Goal: Task Accomplishment & Management: Complete application form

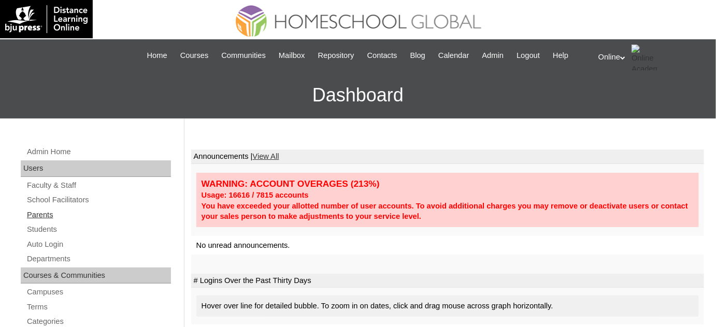
click at [80, 217] on link "Parents" at bounding box center [98, 215] width 145 height 13
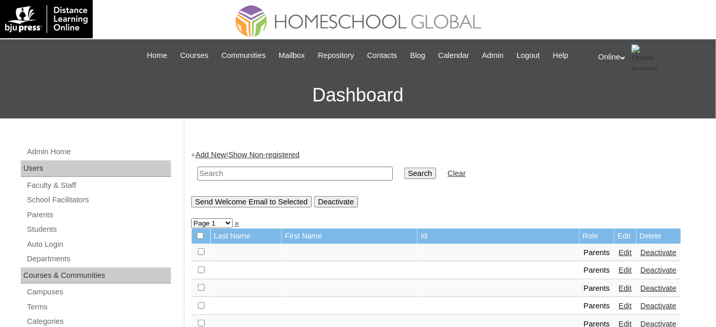
click at [212, 158] on link "Add New" at bounding box center [210, 155] width 31 height 8
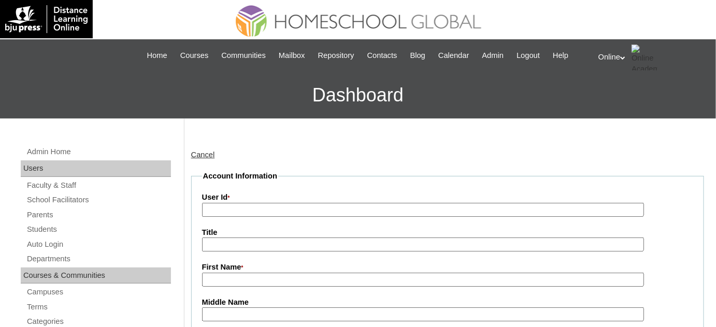
click at [231, 215] on input "User Id *" at bounding box center [423, 210] width 442 height 14
click at [232, 211] on input "User Id *" at bounding box center [423, 210] width 442 height 14
click at [272, 267] on label "First Name *" at bounding box center [447, 267] width 491 height 11
click at [272, 273] on input "First Name *" at bounding box center [423, 280] width 442 height 14
click at [271, 273] on input "First Name *" at bounding box center [423, 280] width 442 height 14
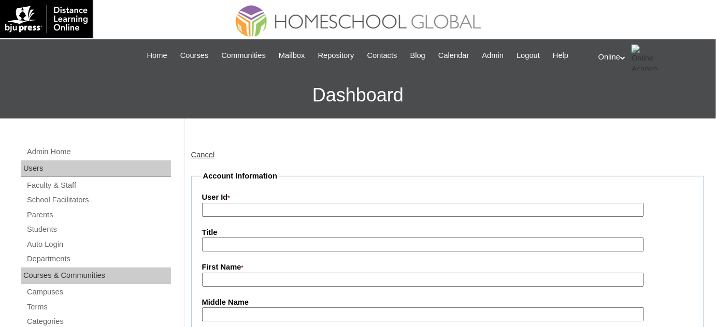
paste input "Vanessa Canama"
click at [260, 279] on input "Vanessa Canama" at bounding box center [423, 280] width 442 height 14
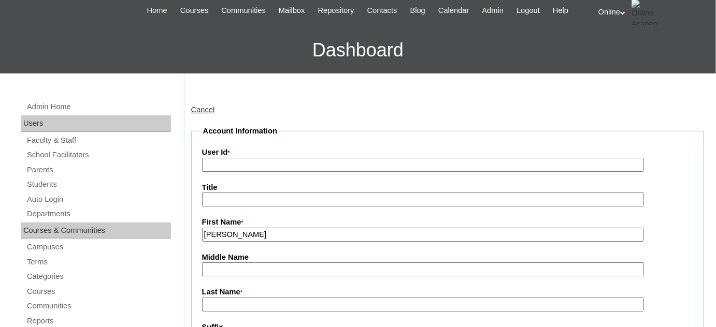
scroll to position [47, 0]
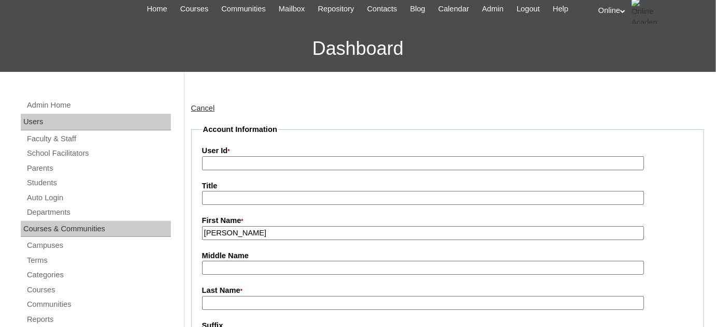
type input "Vanessa"
click at [235, 300] on input "Last Name *" at bounding box center [423, 303] width 442 height 14
paste input "Canama"
type input "Canama"
click at [275, 167] on input "User Id *" at bounding box center [423, 163] width 442 height 14
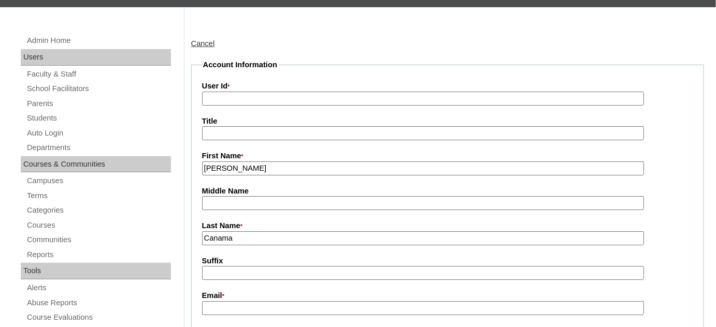
scroll to position [141, 0]
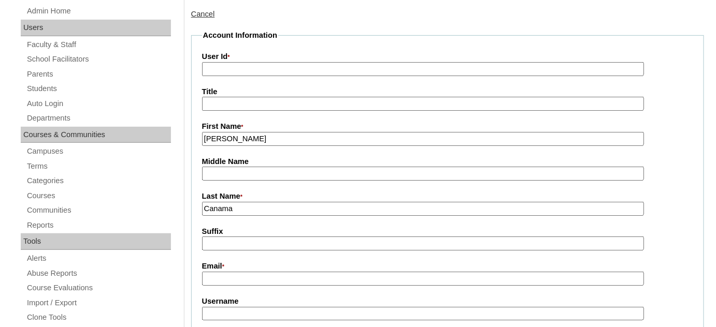
click at [251, 272] on input "Email *" at bounding box center [423, 279] width 442 height 14
paste input "nessv.pro@gmail.com"
type input "nessv.pro@gmail.com"
click at [288, 69] on input "User Id *" at bounding box center [423, 69] width 442 height 14
paste input "HGP0193-OACAD2025"
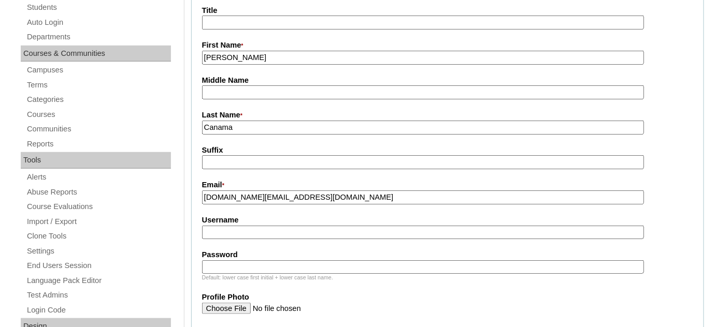
scroll to position [235, 0]
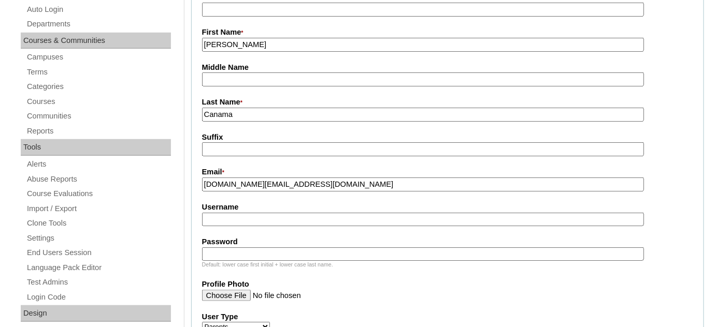
type input "HGP0193-OACAD2025"
click at [306, 216] on input "Username" at bounding box center [423, 220] width 442 height 14
click at [292, 218] on input "Username" at bounding box center [423, 220] width 442 height 14
paste input "vcanama2025"
type input "vcanama2025"
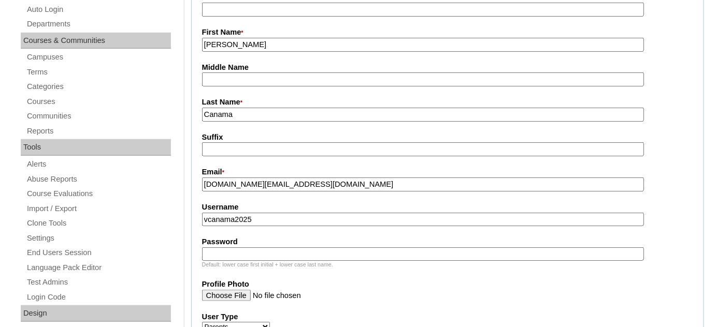
paste input "mLpbH"
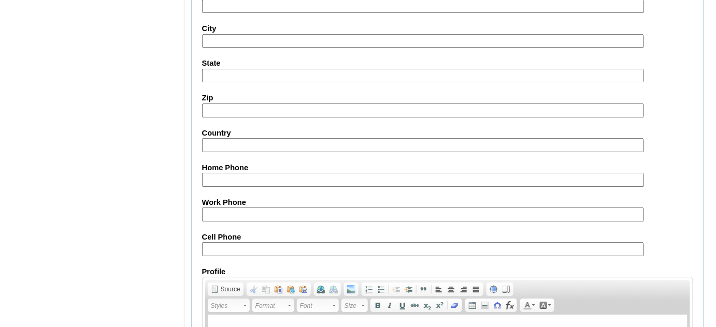
scroll to position [1058, 0]
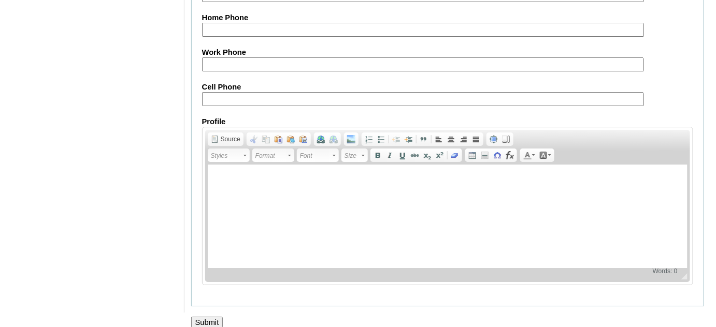
type input "mLpbH"
click at [211, 317] on input "Submit" at bounding box center [207, 322] width 32 height 11
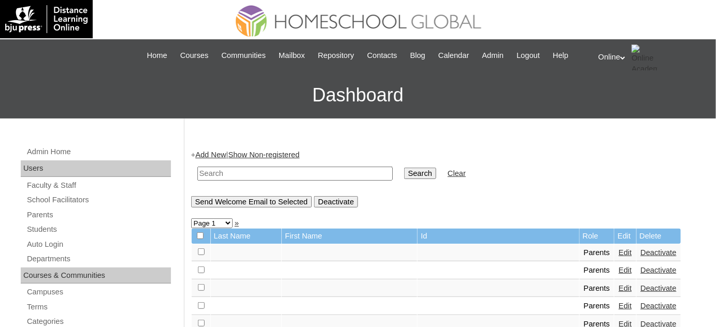
click at [213, 152] on link "Add New" at bounding box center [210, 155] width 31 height 8
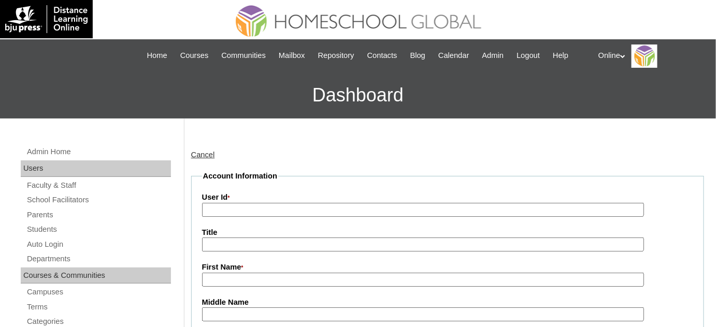
click at [209, 153] on link "Cancel" at bounding box center [203, 155] width 24 height 8
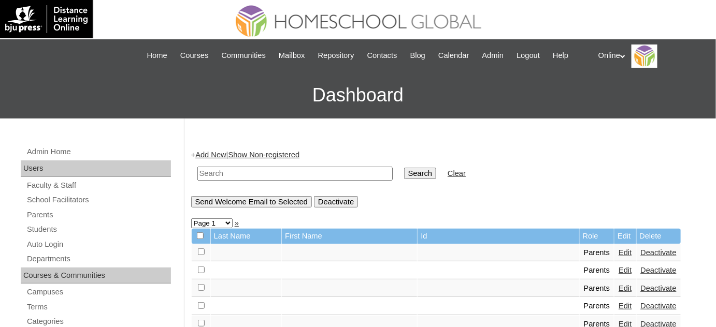
click at [237, 172] on input "text" at bounding box center [294, 174] width 195 height 14
type input "canama"
click at [404, 168] on input "Search" at bounding box center [420, 173] width 32 height 11
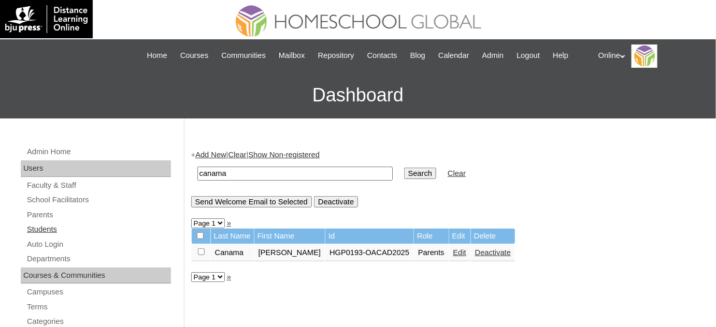
click at [62, 230] on link "Students" at bounding box center [98, 229] width 145 height 13
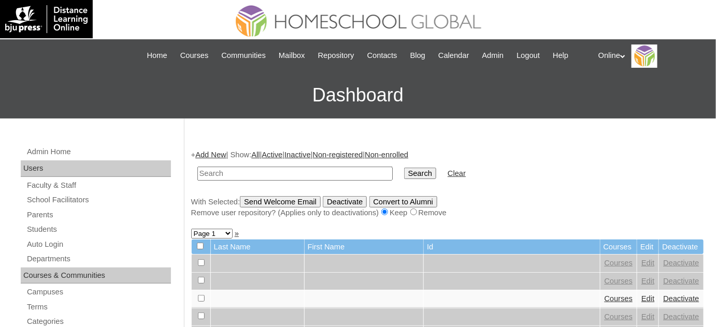
click at [225, 155] on link "Add New" at bounding box center [210, 155] width 31 height 8
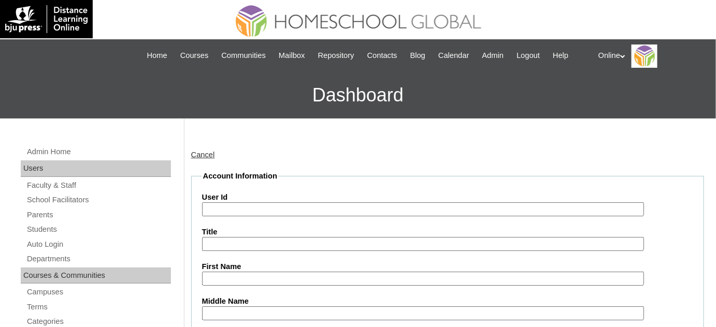
click at [284, 212] on input "User Id" at bounding box center [423, 210] width 442 height 14
paste input "HG237OACAD2025"
type input "HG237OACAD2025"
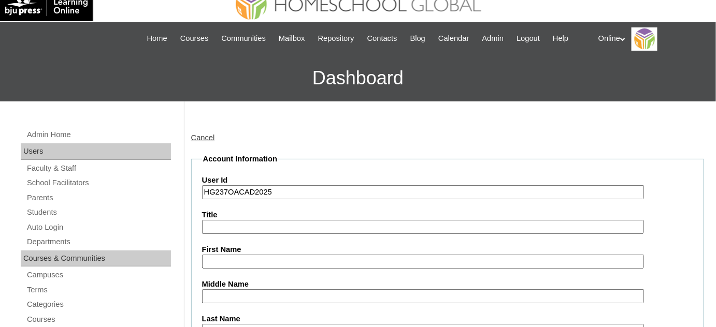
scroll to position [47, 0]
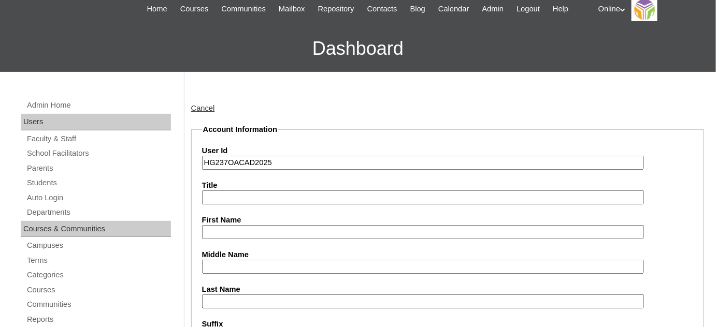
click at [267, 225] on input "First Name" at bounding box center [423, 232] width 442 height 14
paste input "[PERSON_NAME] Canama [PERSON_NAME] _250006634"
click at [342, 233] on input "Olivia Dior Canama Veluz _250006634" at bounding box center [423, 232] width 442 height 14
click at [336, 232] on input "Olivia Dior Canama Veluz _250006634" at bounding box center [423, 232] width 442 height 14
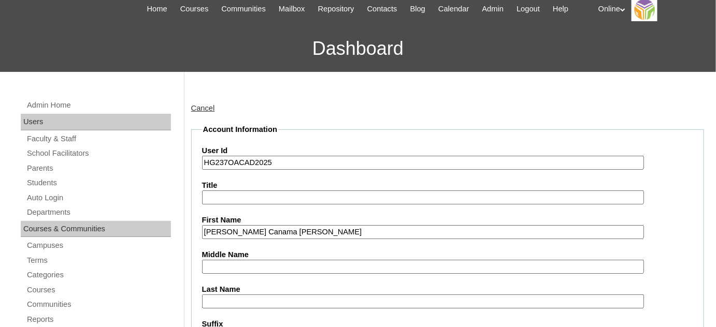
click at [294, 227] on input "Olivia Dior Canama Veluz" at bounding box center [423, 232] width 442 height 14
type input "Olivia Dior Canama"
click at [260, 295] on input "Last Name" at bounding box center [423, 302] width 442 height 14
paste input "Veluz"
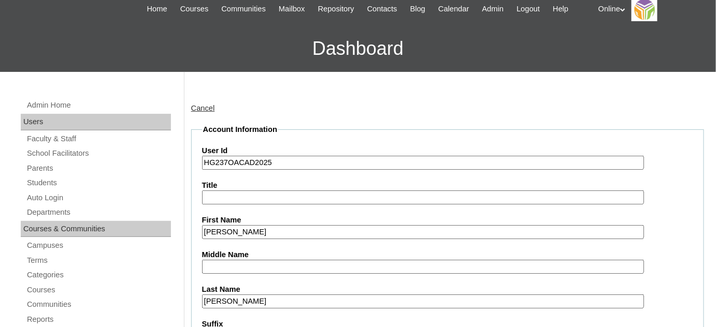
type input "Veluz"
click at [264, 229] on input "Olivia Dior Canama" at bounding box center [423, 232] width 442 height 14
type input "Olivia Dior"
click at [261, 268] on input "Middle Name" at bounding box center [423, 267] width 442 height 14
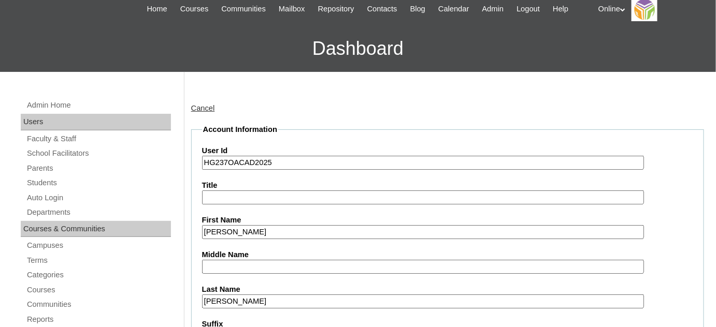
paste input "Canama"
type input "Canama"
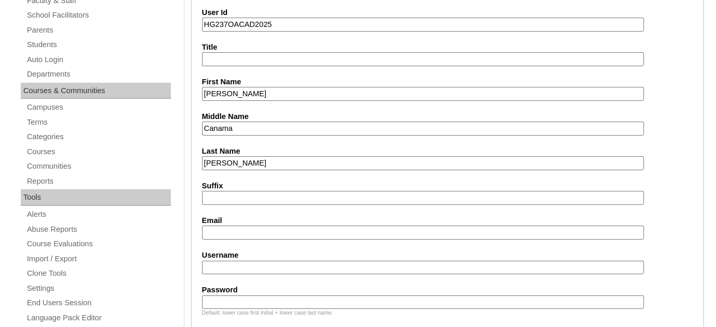
scroll to position [188, 0]
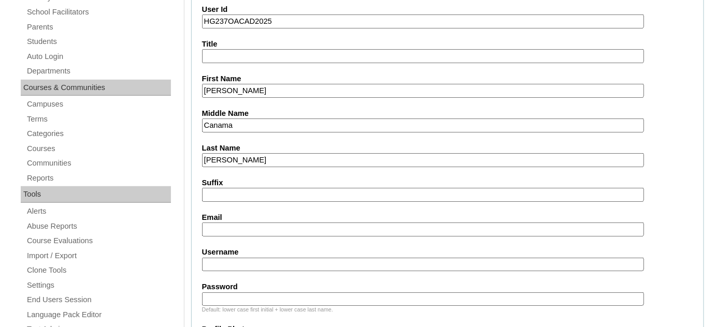
click at [258, 226] on input "Email" at bounding box center [423, 230] width 442 height 14
paste input "athanveluz@gmail.com"
type input "athanveluz@gmail.com"
paste input "olivia.veluz2025"
type input "olivia.veluz2025"
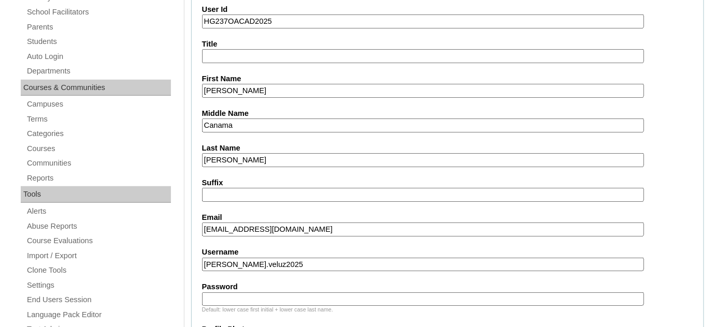
paste input "vLdNz"
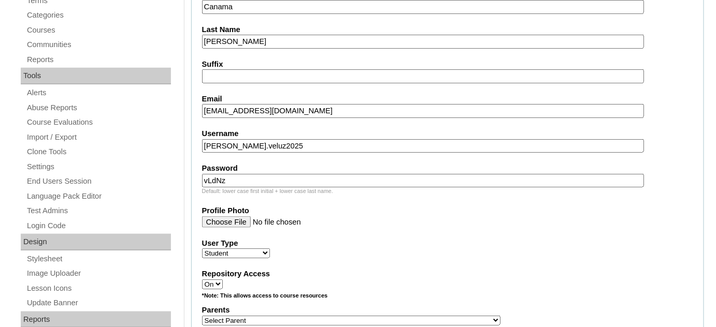
scroll to position [424, 0]
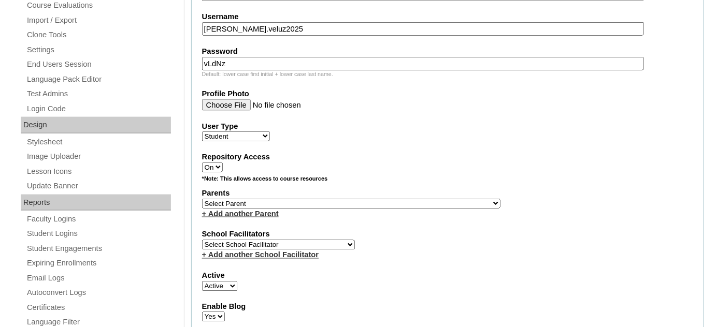
type input "vLdNz"
click at [305, 199] on select "Select Parent , , , , , , , , , , , , , , , , , , , , , , , , , , , , , , , , ,…" at bounding box center [351, 204] width 298 height 10
select select "43754"
click at [202, 199] on select "Select Parent , , , , , , , , , , , , , , , , , , , , , , , , , , , , , , , , ,…" at bounding box center [351, 204] width 298 height 10
click at [312, 240] on select "Select School Facilitator Norman Añain Ruffa Abadijas Mary Abella Gloryfe Abion…" at bounding box center [278, 245] width 153 height 10
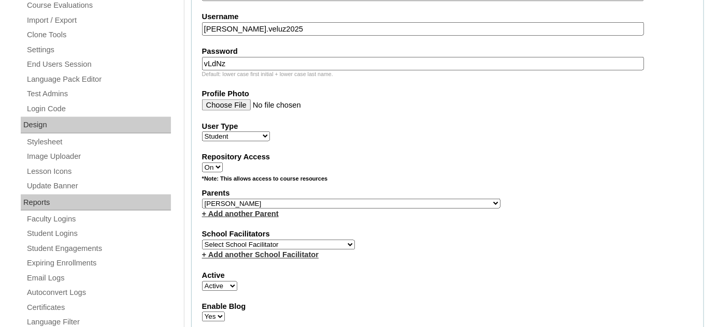
select select "29277"
click at [202, 240] on select "Select School Facilitator Norman Añain Ruffa Abadijas Mary Abella Gloryfe Abion…" at bounding box center [278, 245] width 153 height 10
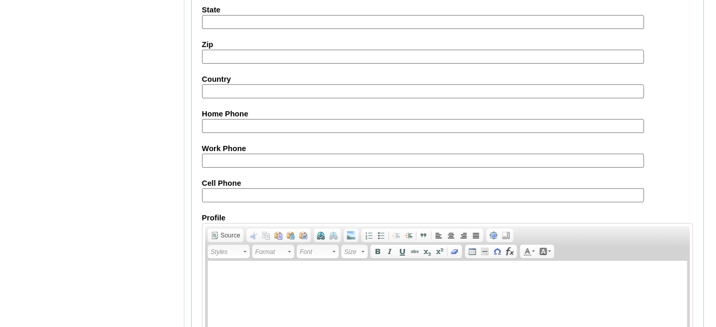
scroll to position [1233, 0]
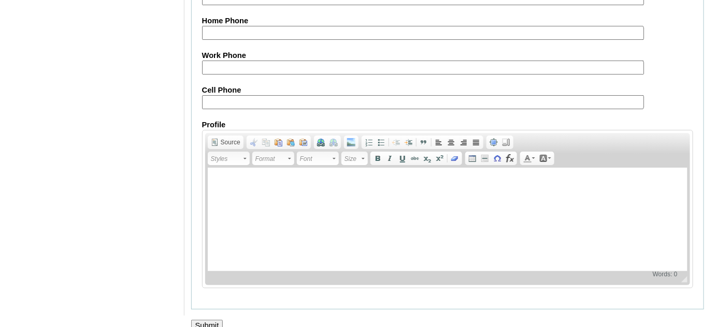
click at [217, 320] on input "Submit" at bounding box center [207, 325] width 32 height 11
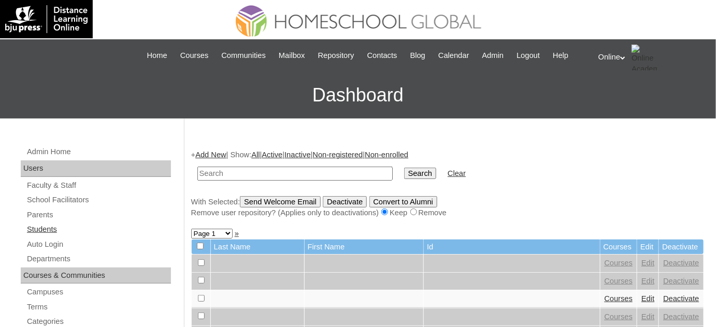
click at [98, 225] on link "Students" at bounding box center [98, 229] width 145 height 13
click at [246, 182] on td at bounding box center [295, 174] width 206 height 24
click at [252, 172] on input "text" at bounding box center [294, 174] width 195 height 14
type input "[PERSON_NAME]"
click at [404, 168] on input "Search" at bounding box center [420, 173] width 32 height 11
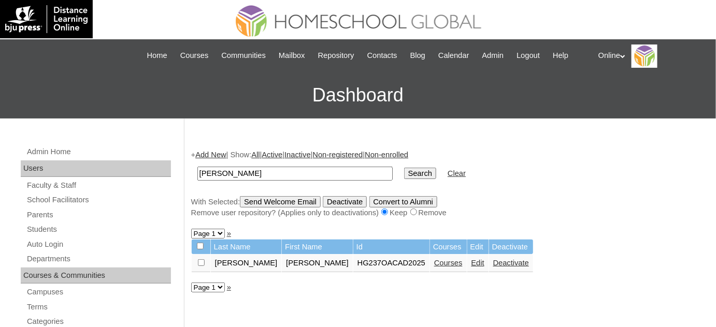
click at [434, 262] on link "Courses" at bounding box center [448, 263] width 28 height 8
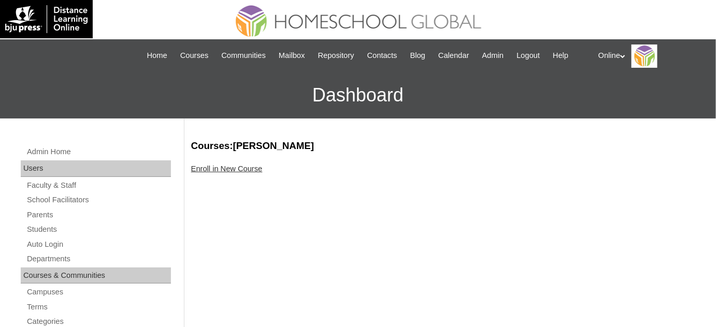
click at [258, 171] on link "Enroll in New Course" at bounding box center [227, 169] width 72 height 8
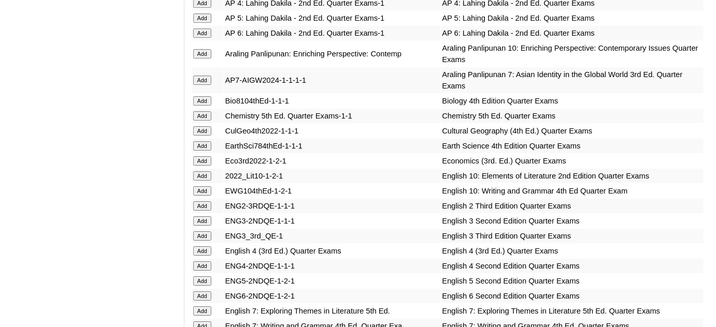
scroll to position [1130, 0]
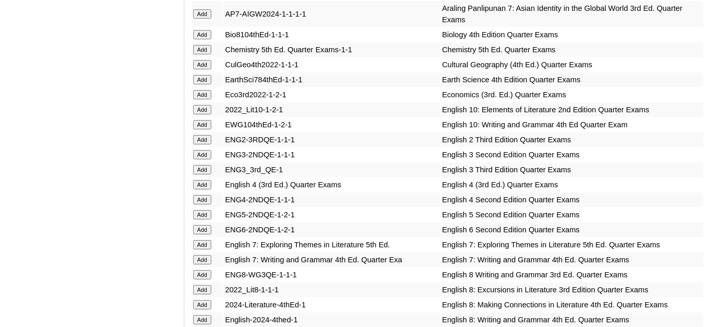
click at [208, 180] on input "Add" at bounding box center [202, 184] width 18 height 9
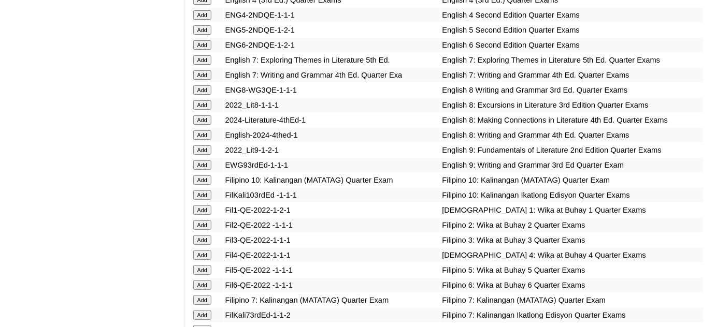
scroll to position [1319, 0]
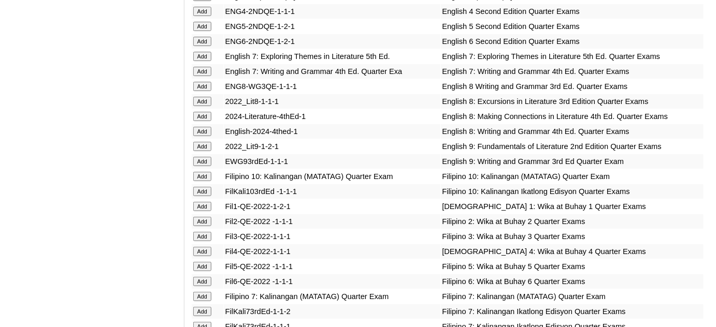
click at [206, 247] on input "Add" at bounding box center [202, 251] width 18 height 9
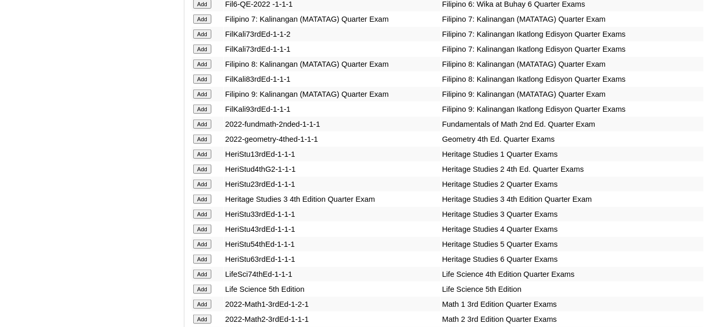
scroll to position [1601, 0]
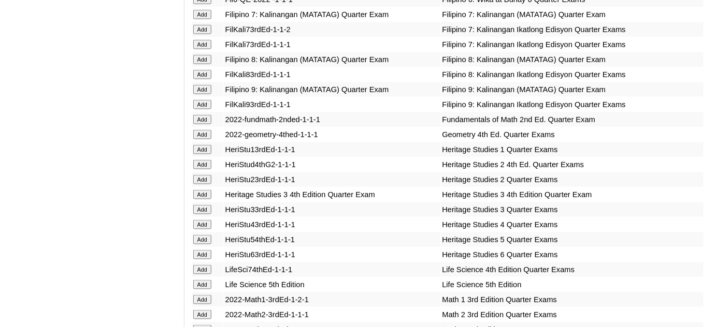
click at [207, 220] on input "Add" at bounding box center [202, 224] width 18 height 9
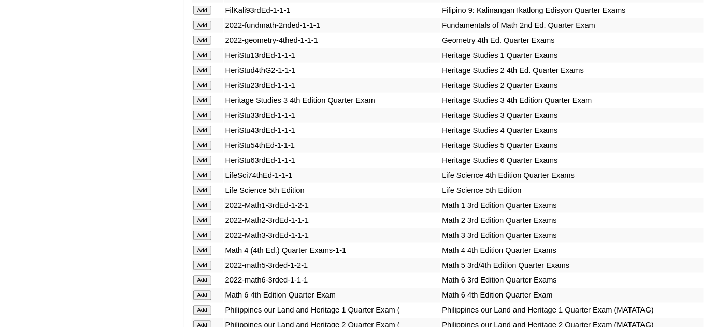
scroll to position [1695, 0]
click at [203, 246] on input "Add" at bounding box center [202, 250] width 18 height 9
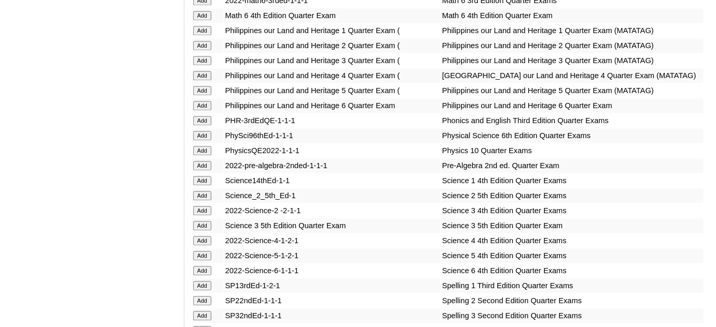
scroll to position [1978, 0]
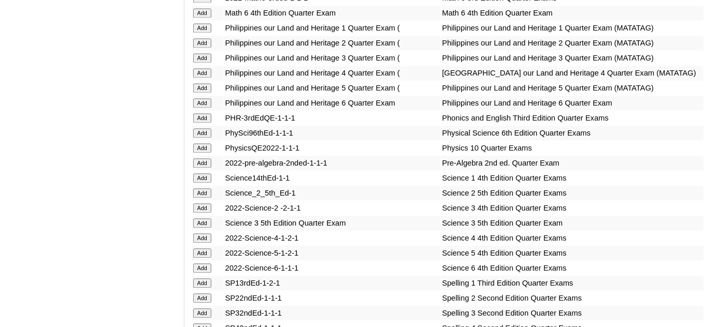
click at [199, 243] on input "Add" at bounding box center [202, 238] width 18 height 9
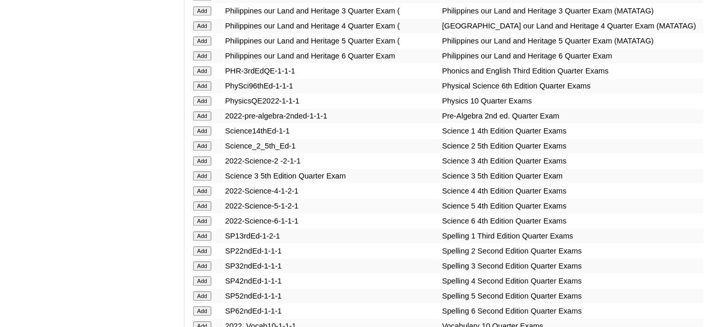
scroll to position [2073, 0]
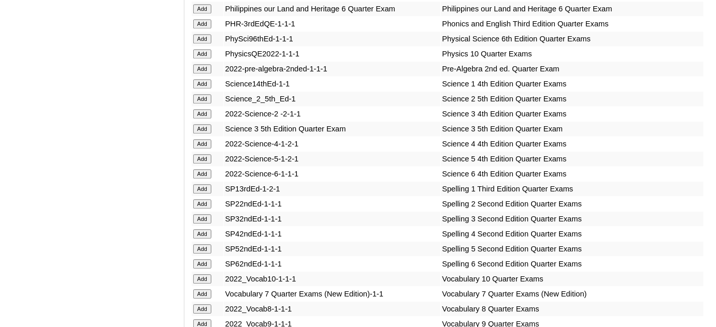
click at [206, 239] on input "Add" at bounding box center [202, 234] width 18 height 9
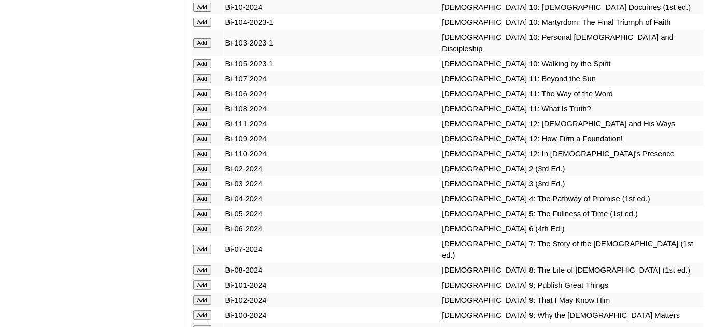
scroll to position [2685, 0]
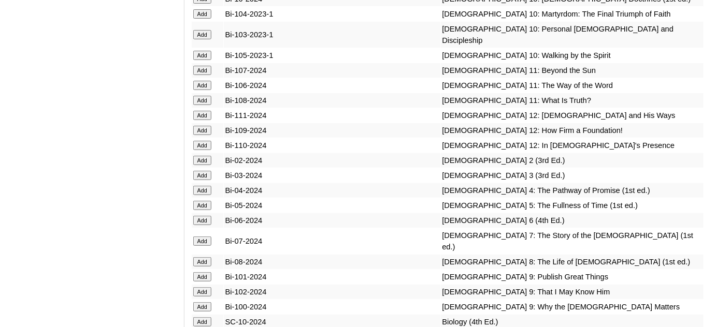
click at [203, 195] on input "Add" at bounding box center [202, 190] width 18 height 9
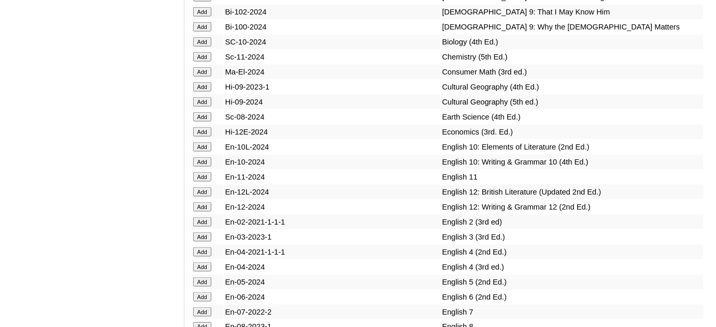
scroll to position [2968, 0]
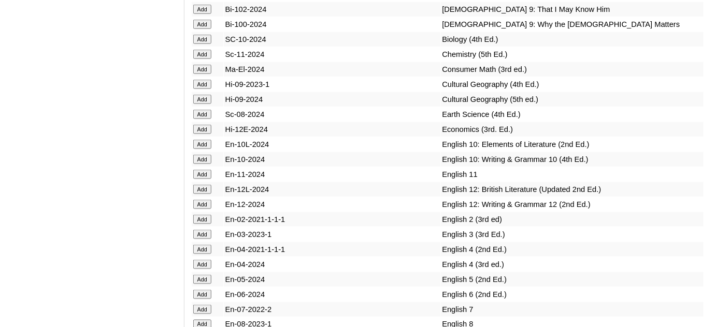
click at [197, 268] on input "Add" at bounding box center [202, 264] width 18 height 9
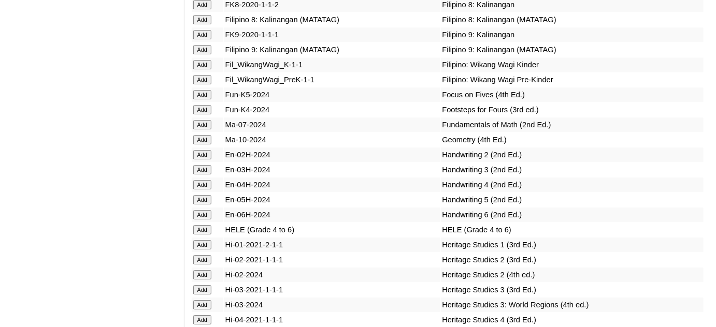
scroll to position [3486, 0]
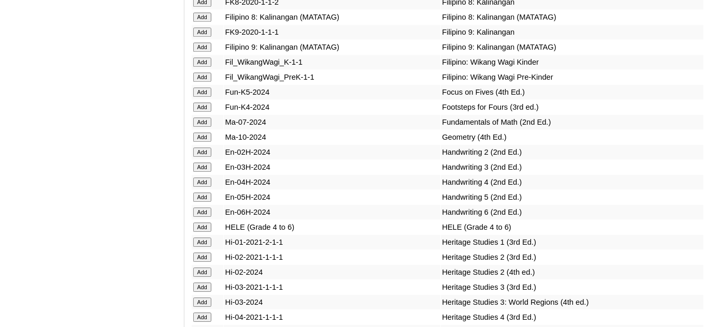
click at [207, 316] on input "Add" at bounding box center [202, 317] width 18 height 9
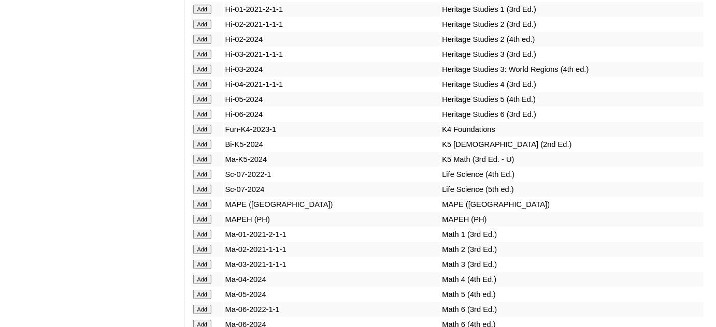
scroll to position [3721, 0]
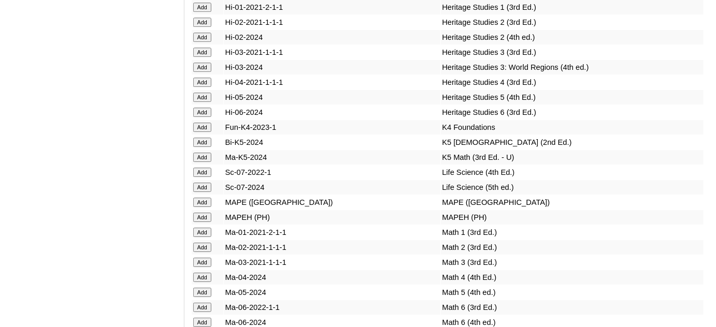
click at [206, 273] on input "Add" at bounding box center [202, 277] width 18 height 9
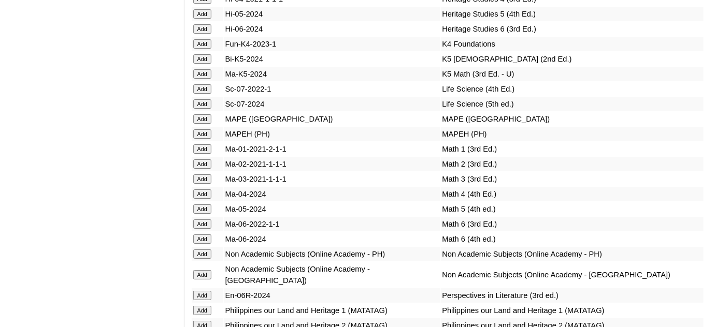
scroll to position [3815, 0]
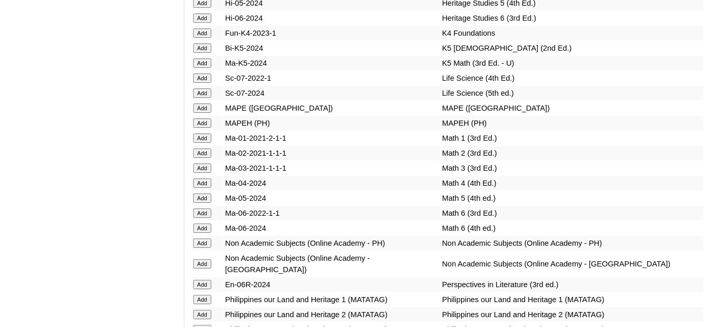
click at [208, 260] on input "Add" at bounding box center [202, 264] width 18 height 9
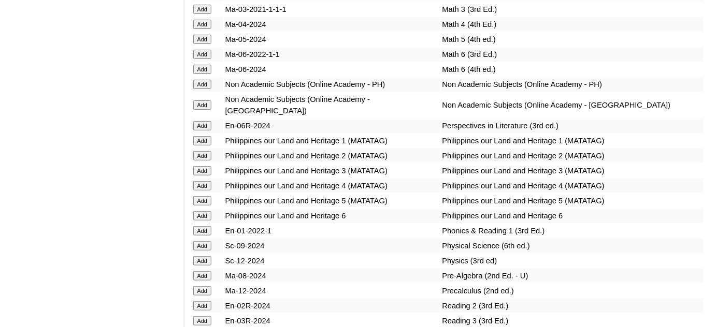
scroll to position [4004, 0]
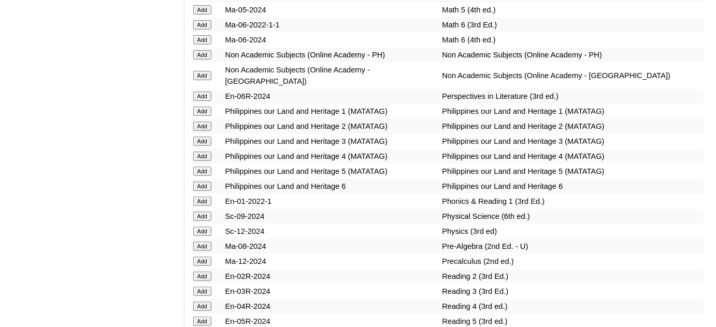
click at [208, 302] on input "Add" at bounding box center [202, 306] width 18 height 9
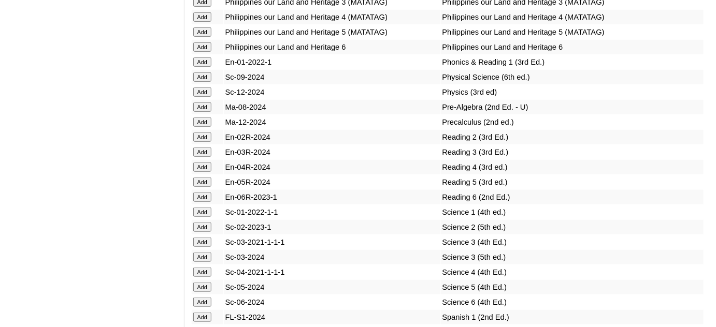
scroll to position [4145, 0]
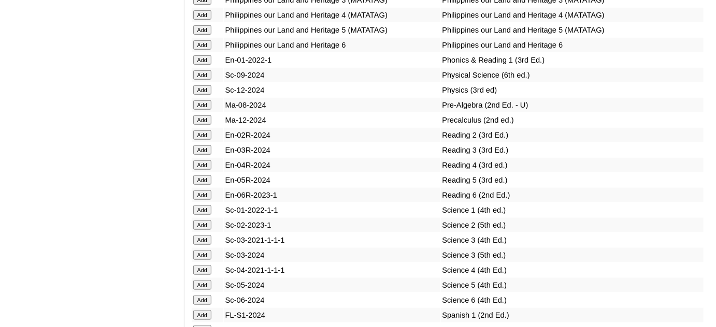
click at [207, 266] on input "Add" at bounding box center [202, 270] width 18 height 9
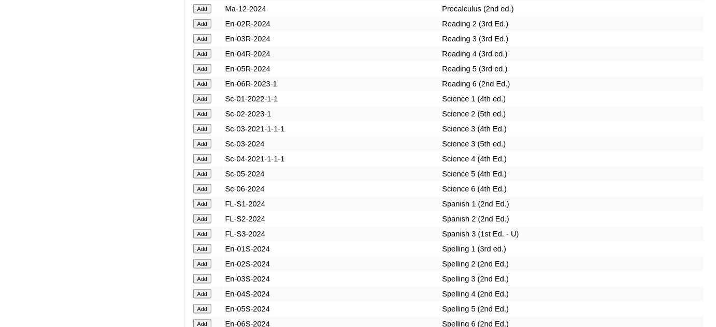
scroll to position [4286, 0]
click at [202, 260] on input "Add" at bounding box center [202, 264] width 18 height 9
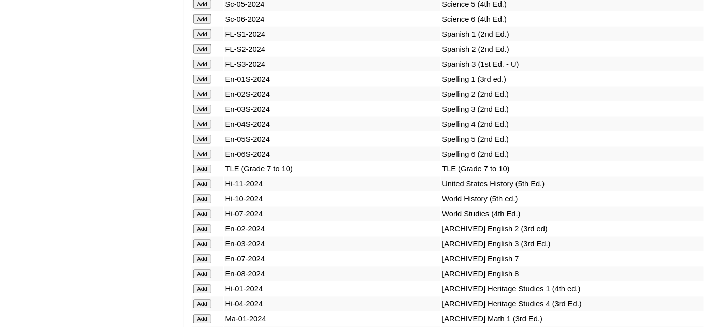
scroll to position [4428, 0]
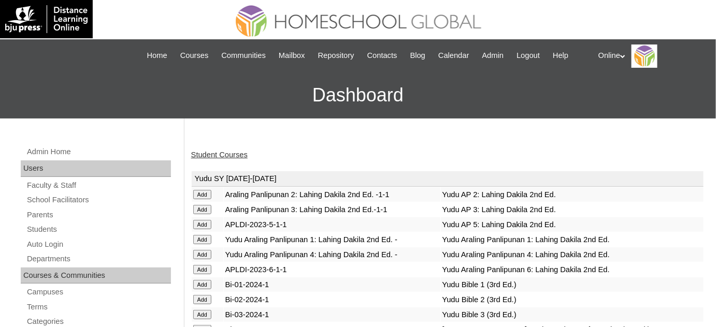
click at [237, 156] on link "Student Courses" at bounding box center [219, 155] width 56 height 8
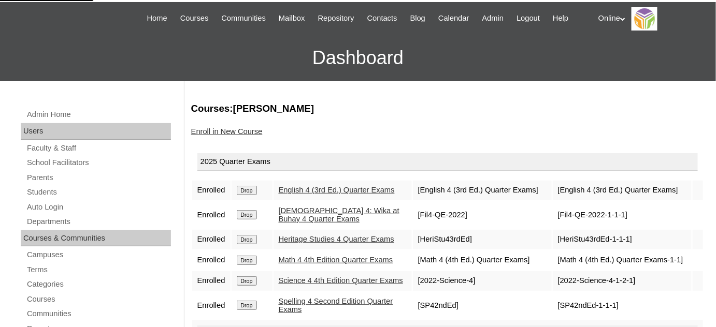
scroll to position [141, 0]
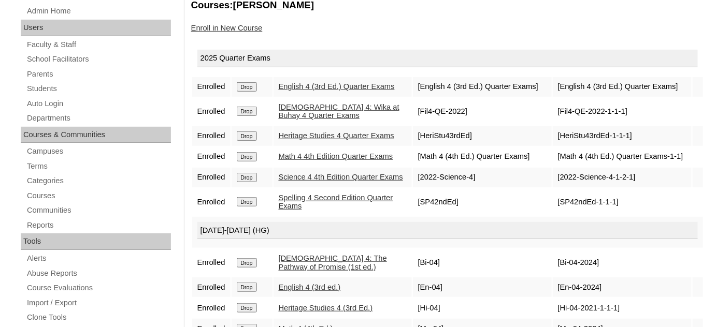
click at [255, 113] on input "Drop" at bounding box center [247, 111] width 20 height 9
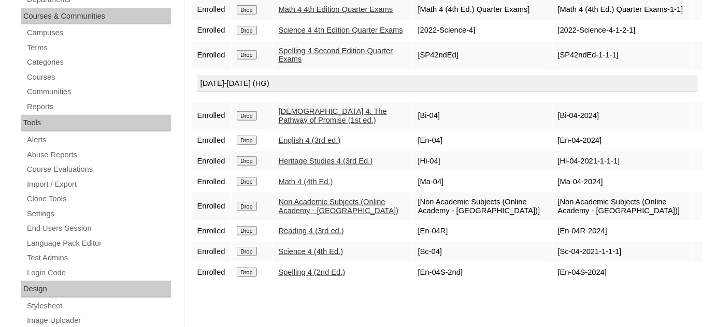
scroll to position [141, 0]
